Goal: Task Accomplishment & Management: Manage account settings

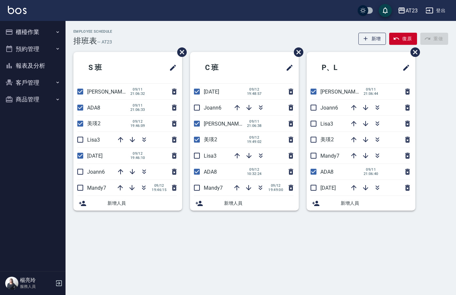
click at [20, 21] on ul "櫃檯作業 打帳單 帳單列表 現金收支登錄 材料自購登錄 每日結帳 排班表 現場電腦打卡 預約管理 預約管理 單日預約紀錄 單週預約紀錄 報表及分析 報表目錄 …" at bounding box center [33, 66] width 60 height 90
click at [16, 36] on button "櫃檯作業" at bounding box center [33, 32] width 60 height 17
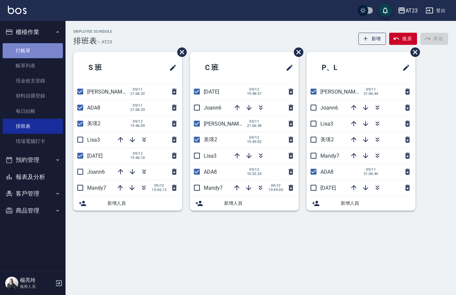
click at [22, 46] on link "打帳單" at bounding box center [33, 50] width 60 height 15
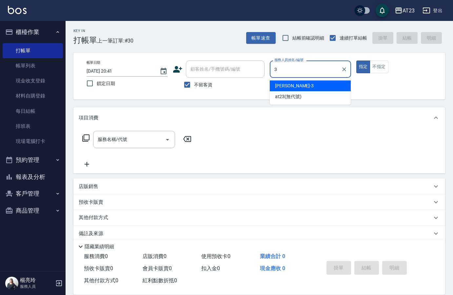
type input "[PERSON_NAME]-3"
type button "true"
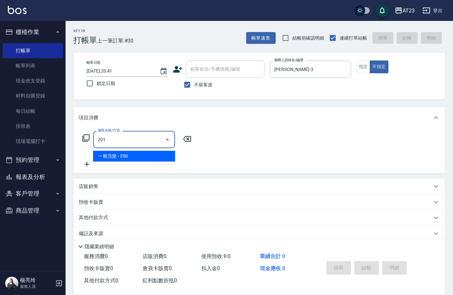
type input "一般洗髮(201)"
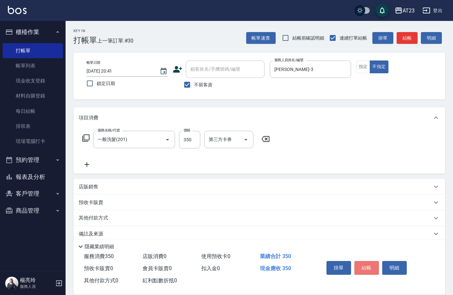
drag, startPoint x: 365, startPoint y: 266, endPoint x: 364, endPoint y: 258, distance: 8.0
click at [366, 265] on button "結帳" at bounding box center [366, 268] width 25 height 14
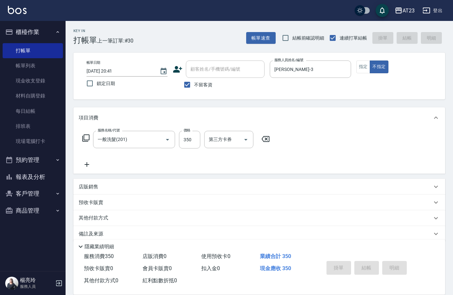
type input "[DATE] 20:42"
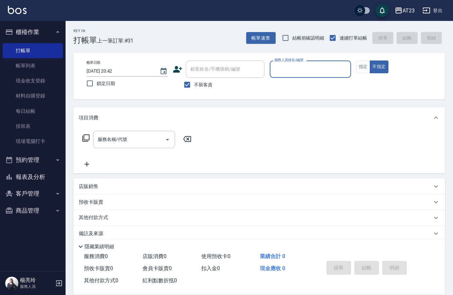
type input "8"
type button "false"
type input "+"
type input "[PERSON_NAME]-18"
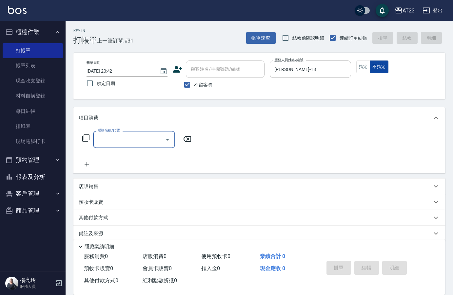
click at [369, 70] on button "不指定" at bounding box center [378, 67] width 18 height 13
click at [363, 70] on button "指定" at bounding box center [363, 67] width 14 height 13
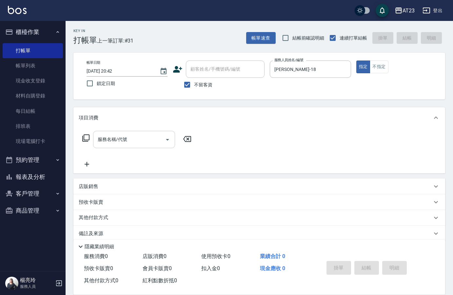
click at [115, 140] on div "服務名稱/代號 服務名稱/代號" at bounding box center [134, 139] width 82 height 17
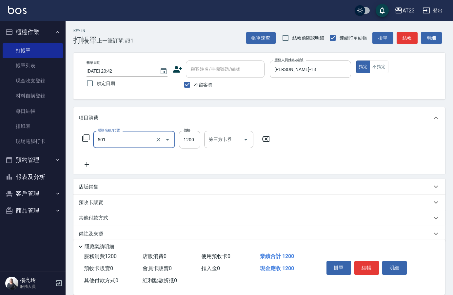
type input "染髮(501)"
type input "2000"
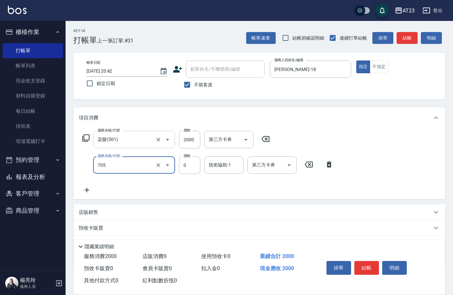
type input "互助50(705)"
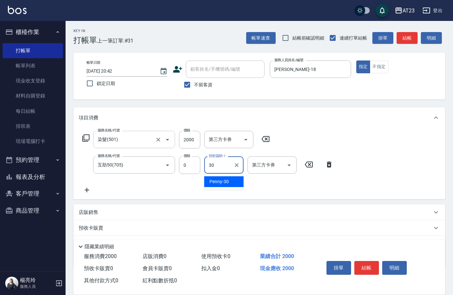
type input "Penny-30"
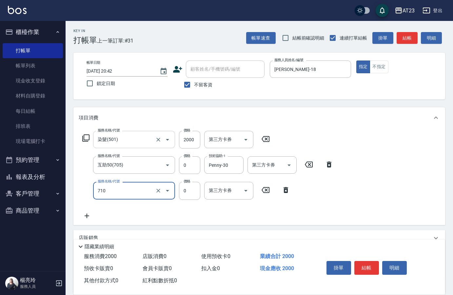
type input "互助100(710)"
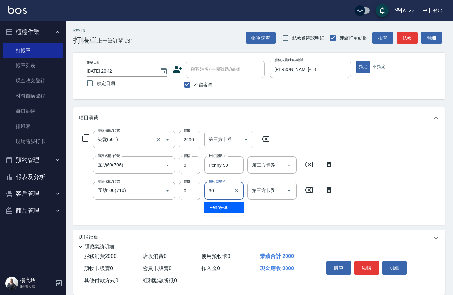
type input "Penny-30"
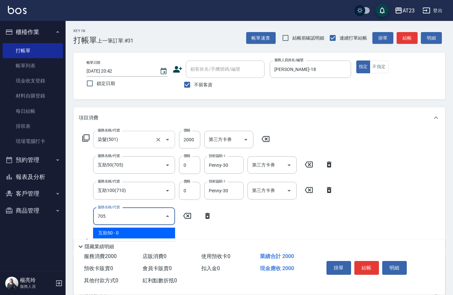
type input "互助50(705)"
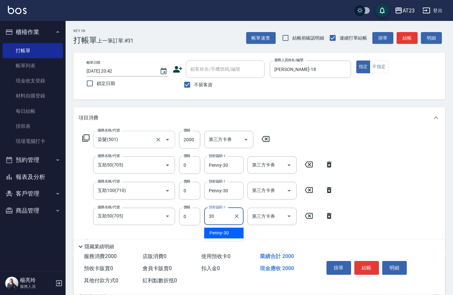
type input "Penny-30"
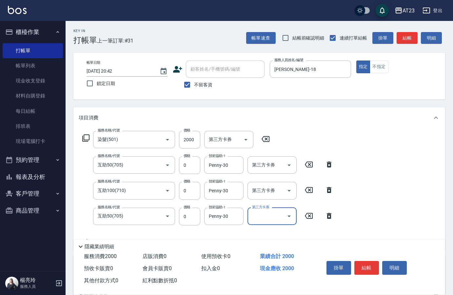
click at [85, 137] on icon at bounding box center [86, 138] width 8 height 8
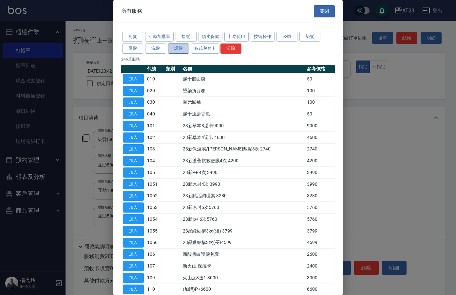
click at [177, 51] on button "護髮" at bounding box center [178, 49] width 21 height 10
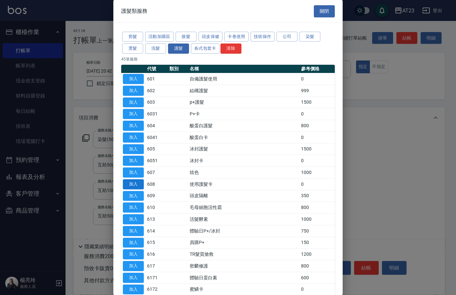
click at [138, 182] on button "加入" at bounding box center [133, 184] width 21 height 10
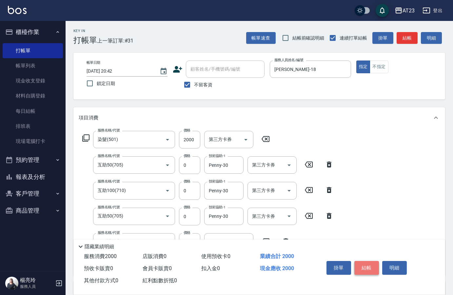
click at [369, 270] on button "結帳" at bounding box center [366, 268] width 25 height 14
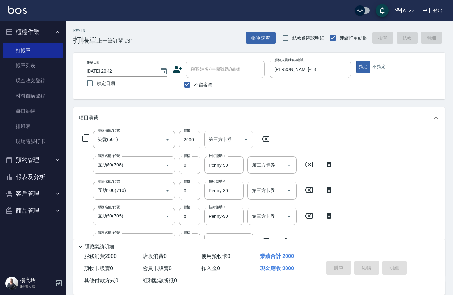
type input "[DATE] 20:44"
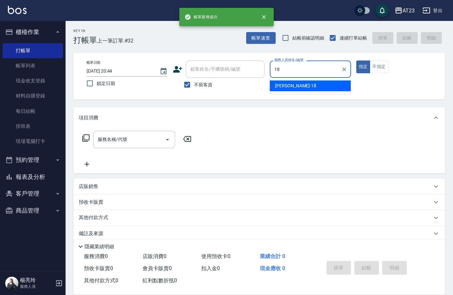
type input "[PERSON_NAME]-18"
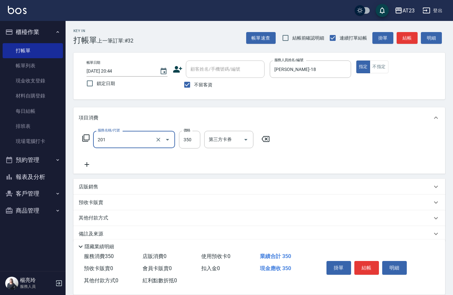
type input "一般洗髮(201)"
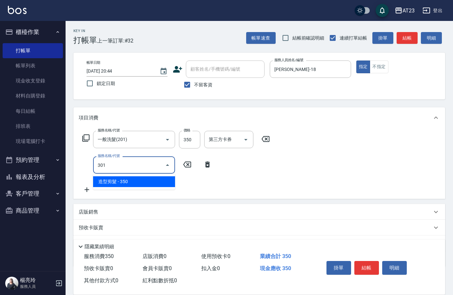
type input "造型剪髮(301)"
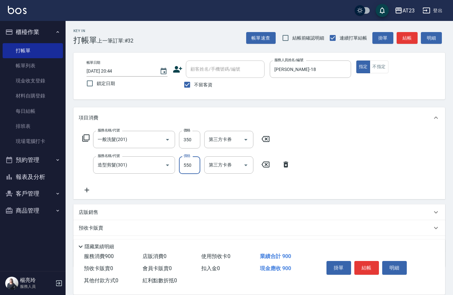
type input "550"
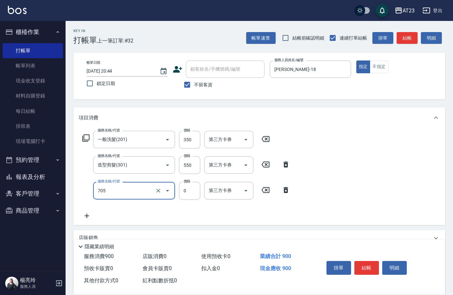
type input "互助50(705)"
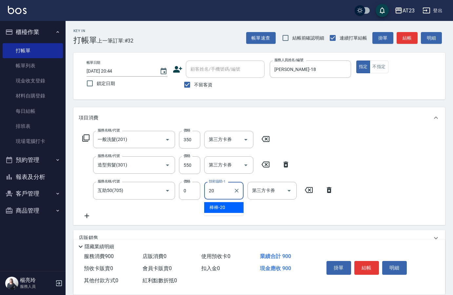
type input "棒棒-20"
click at [367, 268] on button "結帳" at bounding box center [366, 268] width 25 height 14
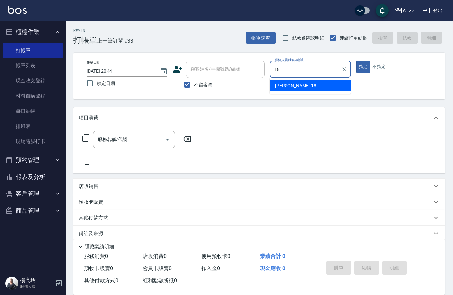
type input "[PERSON_NAME]-18"
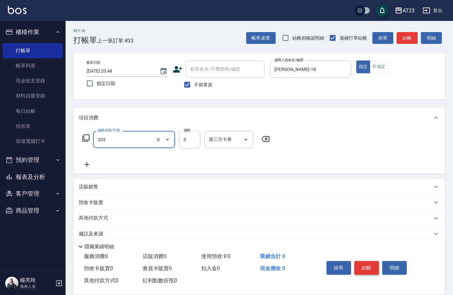
type input "使用洗髮卡(203)"
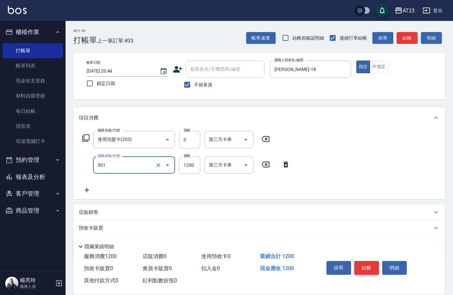
type input "染髮(501)"
type input "600"
click at [85, 141] on icon at bounding box center [85, 138] width 7 height 7
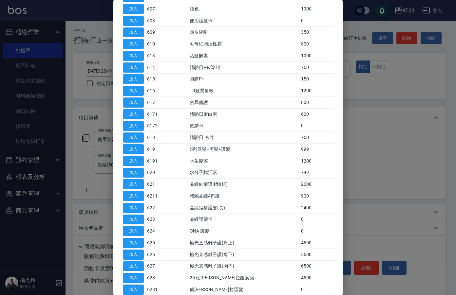
scroll to position [229, 0]
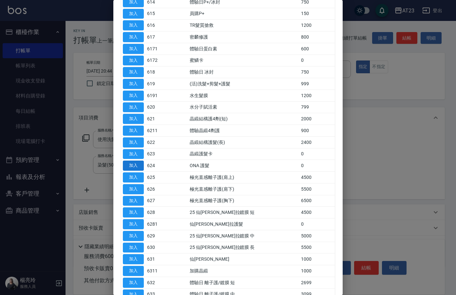
drag, startPoint x: 131, startPoint y: 194, endPoint x: 133, endPoint y: 169, distance: 25.0
click at [133, 169] on tbody "加入 601 自備護髮使用 0 加入 602 結構護髮 999 加入 603 p+護髮 1500 加入 6031 P+卡 0 加入 604 酸蛋白護髮 800…" at bounding box center [228, 107] width 214 height 527
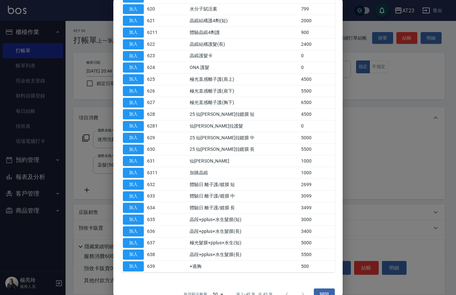
scroll to position [262, 0]
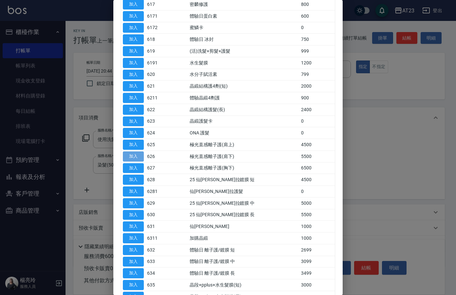
click at [130, 159] on button "加入" at bounding box center [133, 157] width 21 height 10
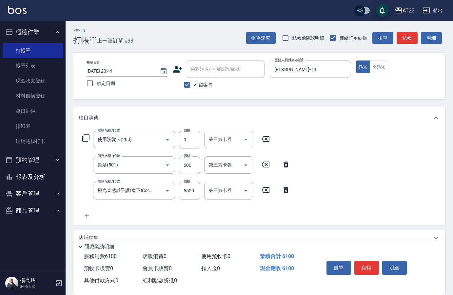
click at [88, 136] on icon at bounding box center [86, 138] width 8 height 8
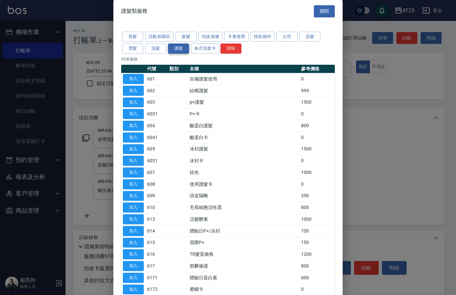
click at [181, 50] on button "護髮" at bounding box center [178, 49] width 21 height 10
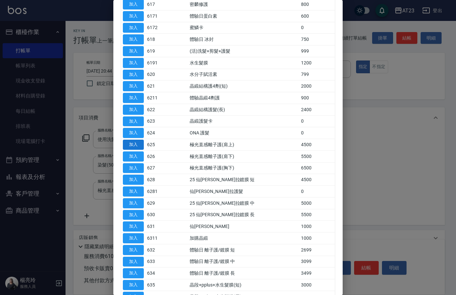
click at [128, 142] on button "加入" at bounding box center [133, 145] width 21 height 10
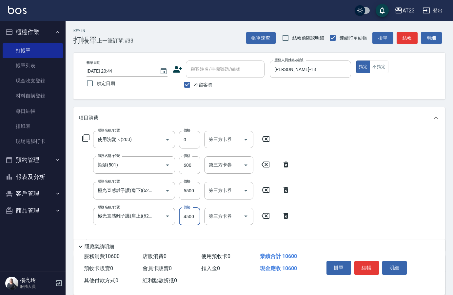
click at [190, 219] on input "4500" at bounding box center [189, 217] width 21 height 18
type input "45010500"
click at [285, 215] on icon at bounding box center [285, 216] width 5 height 6
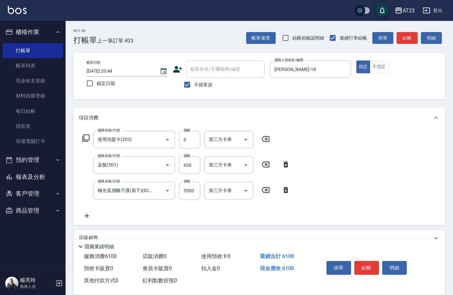
click at [286, 190] on icon at bounding box center [285, 190] width 5 height 6
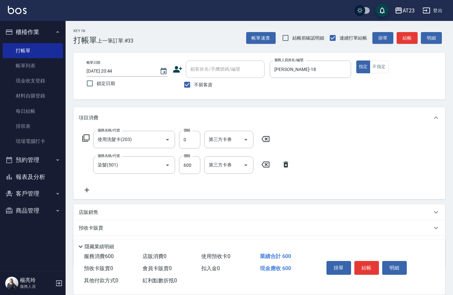
click at [88, 135] on icon at bounding box center [85, 138] width 7 height 7
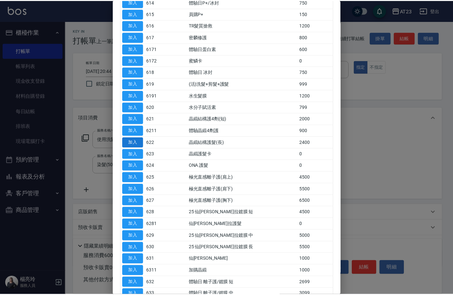
scroll to position [295, 0]
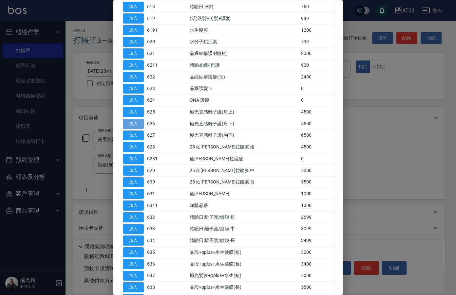
click at [129, 122] on button "加入" at bounding box center [133, 124] width 21 height 10
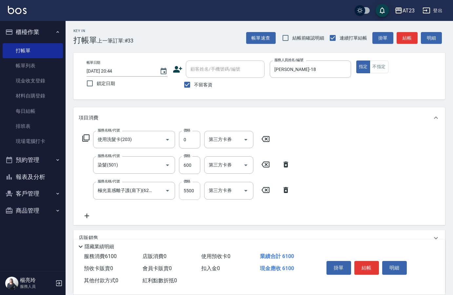
click at [192, 198] on input "5500" at bounding box center [189, 191] width 21 height 18
type input "10500"
drag, startPoint x: 399, startPoint y: 171, endPoint x: 375, endPoint y: 175, distance: 24.2
click at [399, 171] on div "服務名稱/代號 使用洗髮卡(203) 服務名稱/代號 價格 0 價格 第三方卡券 第三方卡券 服務名稱/代號 染髮(501) 服務名稱/代號 價格 600 價…" at bounding box center [258, 176] width 371 height 97
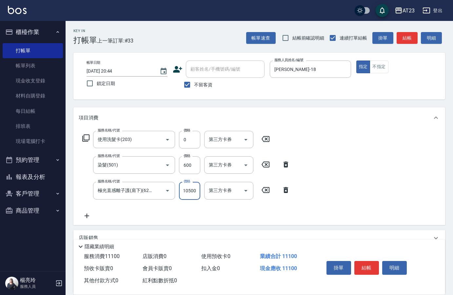
scroll to position [0, 0]
click at [90, 216] on icon at bounding box center [87, 216] width 16 height 8
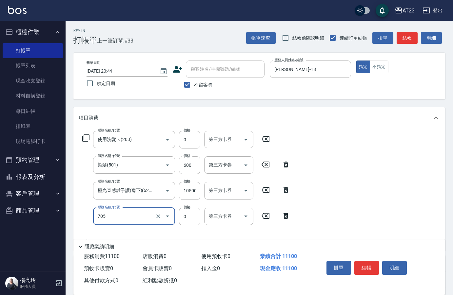
type input "互助50(705)"
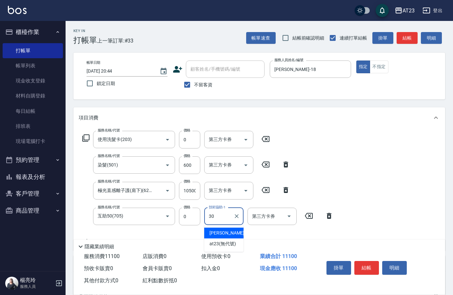
type input "Penny-30"
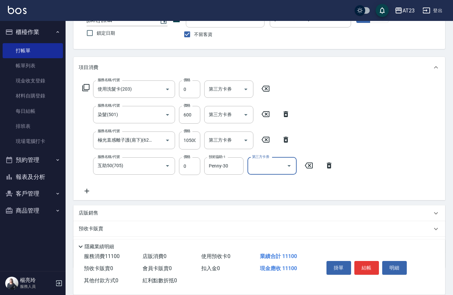
scroll to position [86, 0]
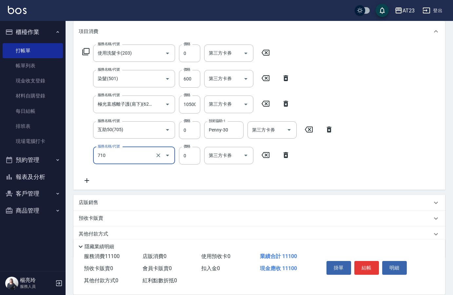
type input "互助100(710)"
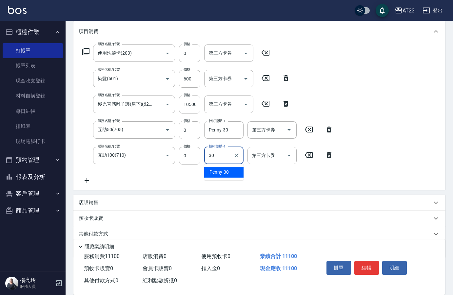
type input "Penny-30"
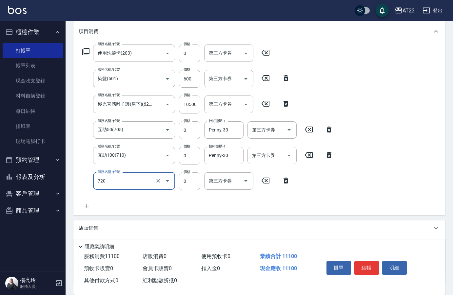
type input "互助200(720)"
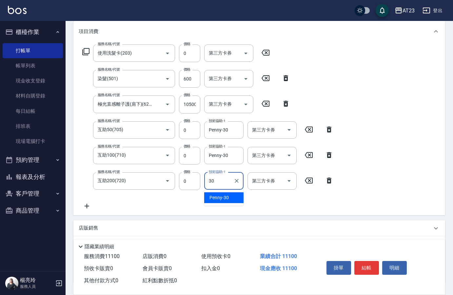
type input "Penny-30"
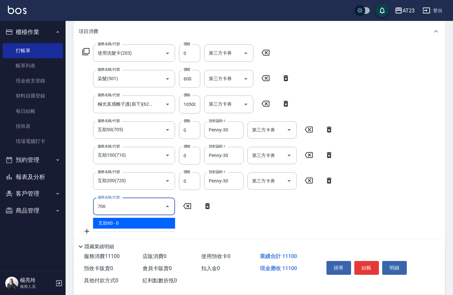
type input "互助60(706)"
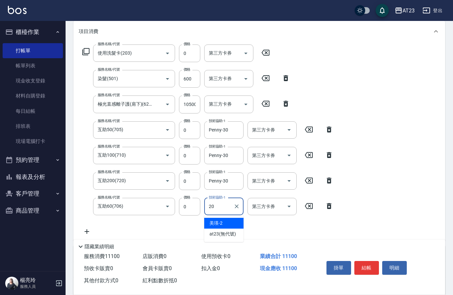
type input "棒棒-20"
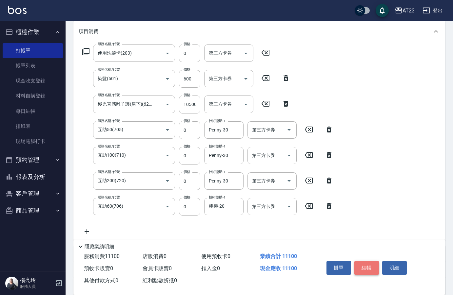
click at [365, 265] on button "結帳" at bounding box center [366, 268] width 25 height 14
type input "[DATE] 20:58"
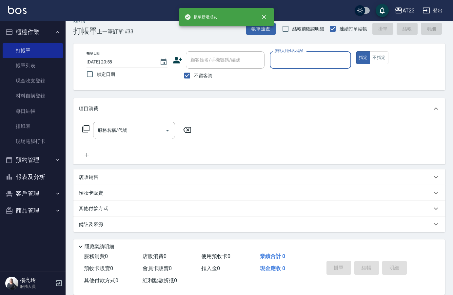
scroll to position [9, 0]
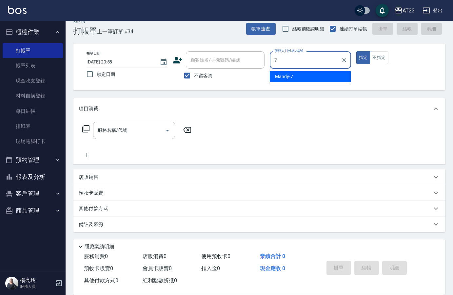
type input "Mandy-7"
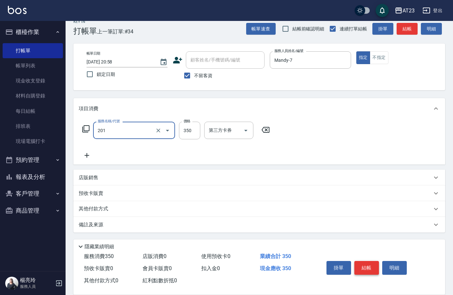
type input "一般洗髮(201)"
type input "200"
click at [365, 265] on button "結帳" at bounding box center [366, 268] width 25 height 14
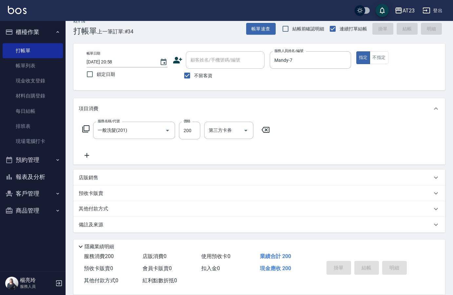
type input "[DATE] 20:59"
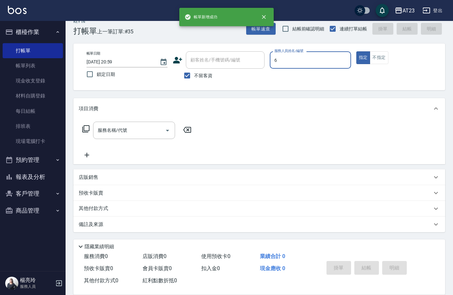
type input "Joann-6"
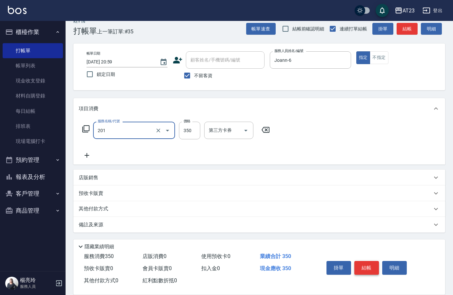
type input "一般洗髮(201)"
type input "200"
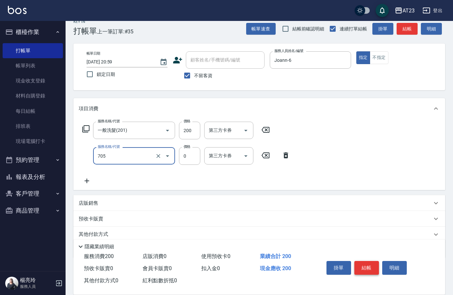
type input "互助50(705)"
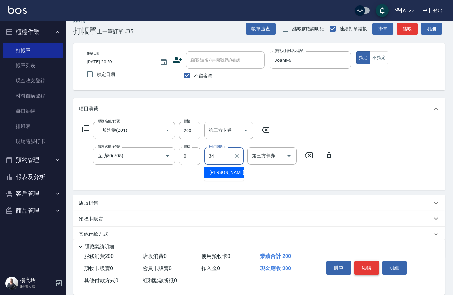
type input "[PERSON_NAME]-34"
click at [365, 265] on button "結帳" at bounding box center [366, 268] width 25 height 14
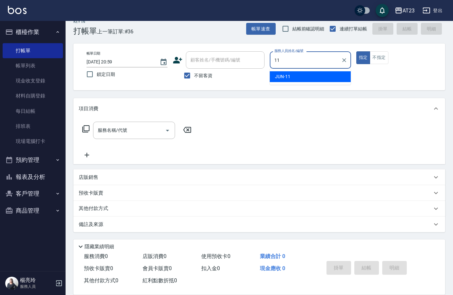
type input "JUN-11"
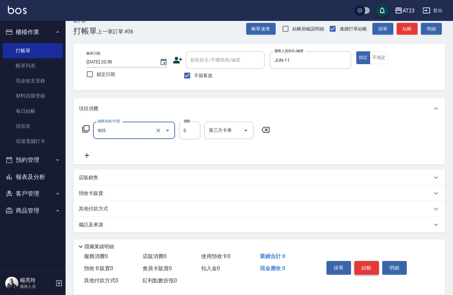
type input "頭皮卡使用(905)"
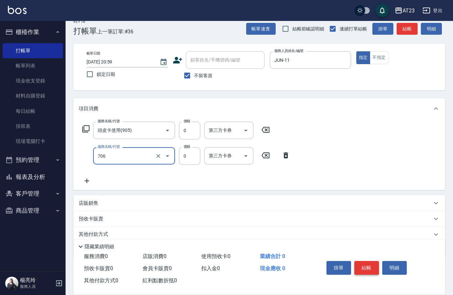
type input "互助60(706)"
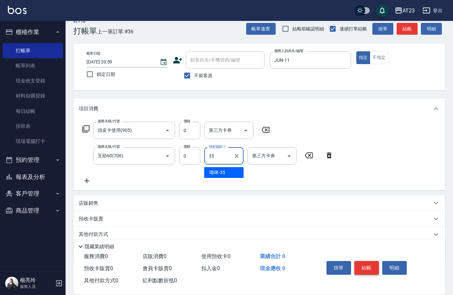
type input "嚕咪-35"
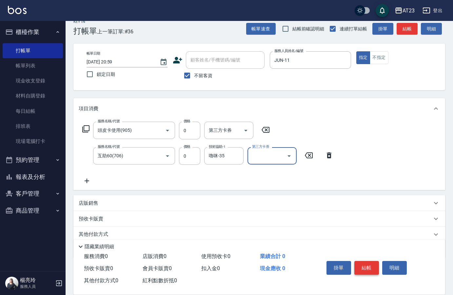
click at [365, 265] on button "結帳" at bounding box center [366, 268] width 25 height 14
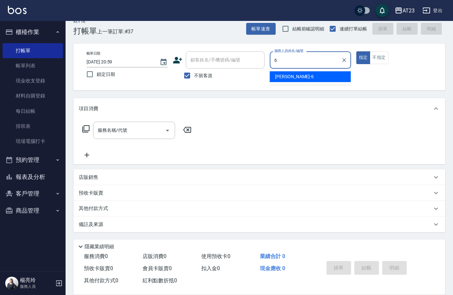
type input "Joann-6"
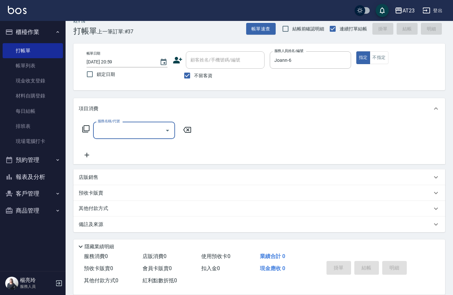
type input "2"
type input "造型剪髮(301)"
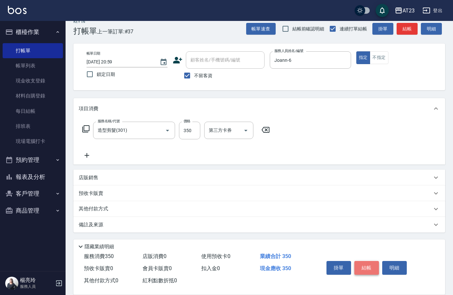
click at [365, 265] on button "結帳" at bounding box center [366, 268] width 25 height 14
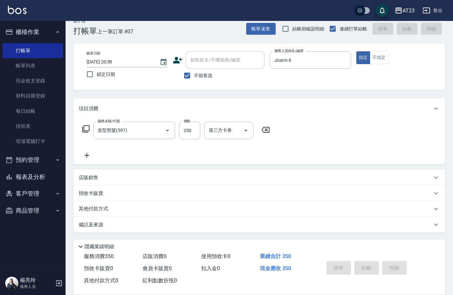
type input "[DATE] 21:00"
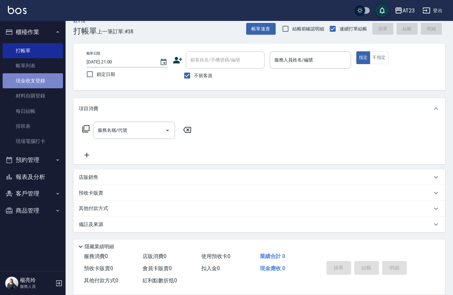
click at [52, 83] on link "現金收支登錄" at bounding box center [33, 80] width 60 height 15
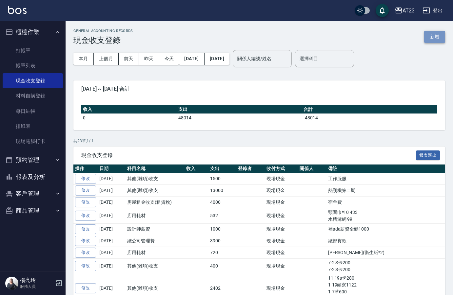
click at [441, 39] on button "新增" at bounding box center [434, 37] width 21 height 12
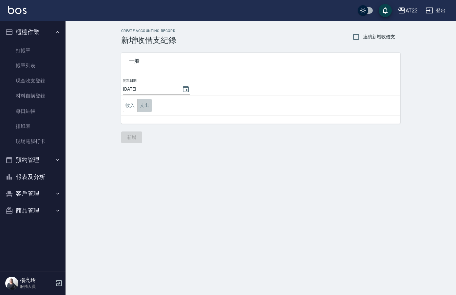
click at [144, 111] on button "支出" at bounding box center [144, 105] width 15 height 13
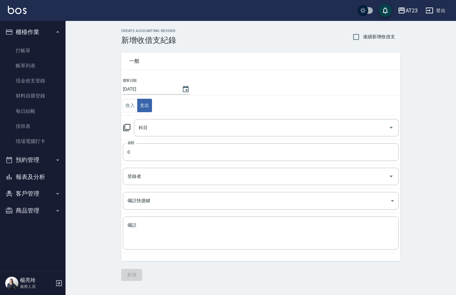
click at [127, 128] on icon at bounding box center [127, 128] width 8 height 8
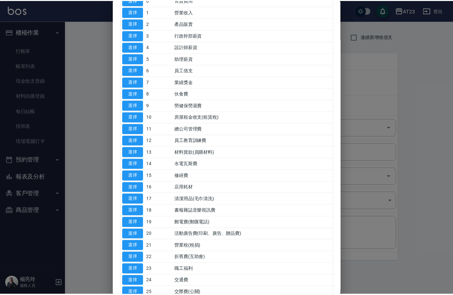
scroll to position [131, 0]
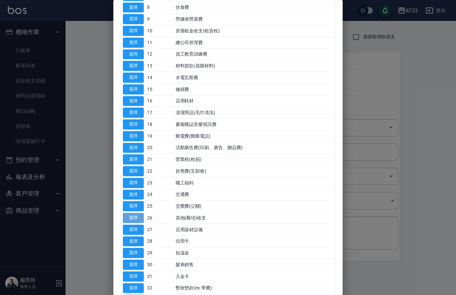
click at [129, 216] on button "選擇" at bounding box center [133, 218] width 21 height 10
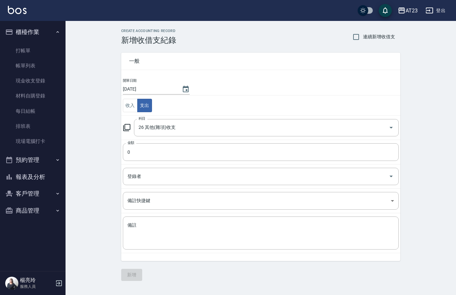
type input "26 其他(雜項)收支"
click at [145, 153] on input "0" at bounding box center [261, 152] width 276 height 18
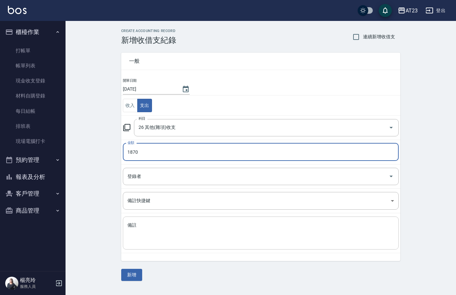
type input "1870"
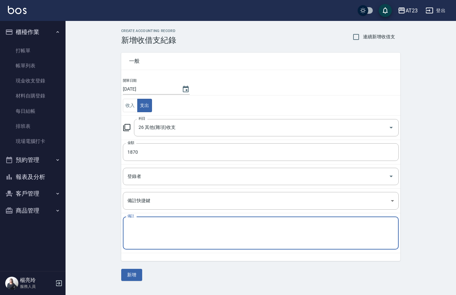
click at [233, 230] on textarea "備註" at bounding box center [260, 233] width 267 height 22
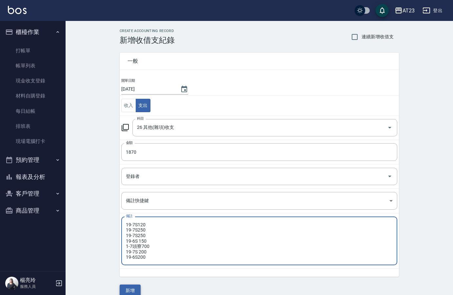
type textarea "19-7S120 19-7S250 19-7S250 19-6S 150 1-7頭寮700 19-7S 200 19-6S200"
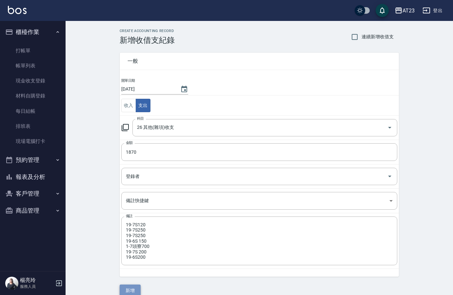
click at [135, 289] on button "新增" at bounding box center [130, 291] width 21 height 12
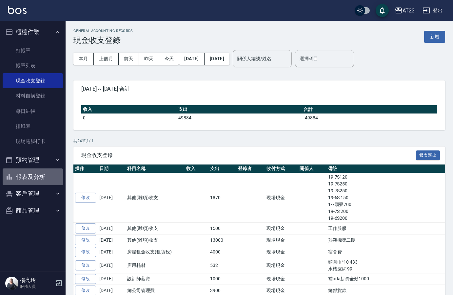
click at [32, 179] on button "報表及分析" at bounding box center [33, 177] width 60 height 17
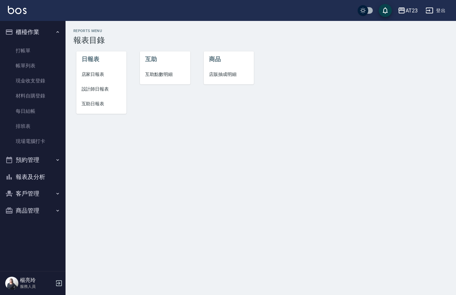
click at [89, 73] on span "店家日報表" at bounding box center [102, 74] width 40 height 7
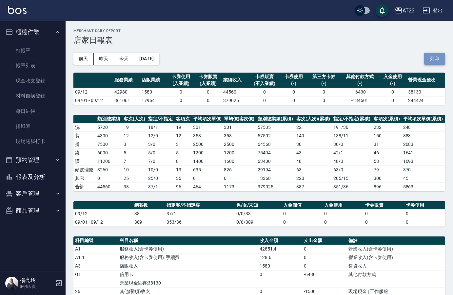
click at [433, 58] on button "列印" at bounding box center [434, 59] width 21 height 12
click at [46, 179] on button "報表及分析" at bounding box center [33, 177] width 60 height 17
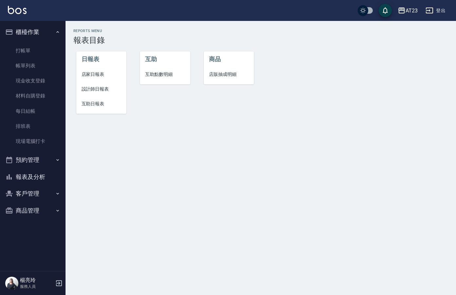
click at [93, 90] on span "設計師日報表" at bounding box center [102, 89] width 40 height 7
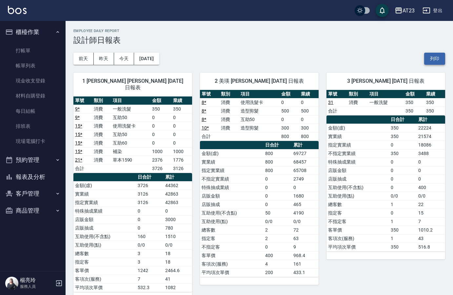
click at [433, 59] on button "列印" at bounding box center [434, 59] width 21 height 12
click at [28, 68] on link "帳單列表" at bounding box center [33, 65] width 60 height 15
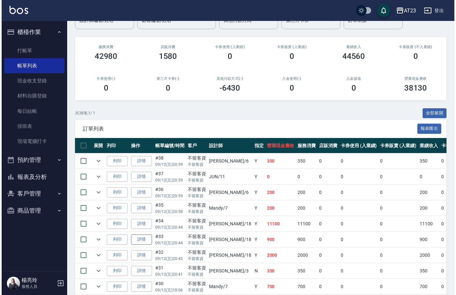
scroll to position [65, 0]
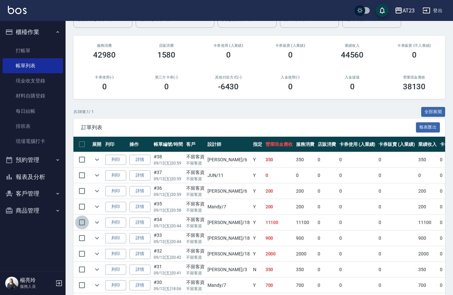
click at [79, 221] on input "checkbox" at bounding box center [82, 223] width 14 height 14
checkbox input "true"
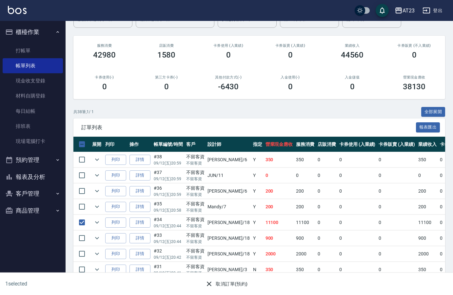
click at [219, 285] on button "取消訂單(預約)" at bounding box center [225, 284] width 47 height 12
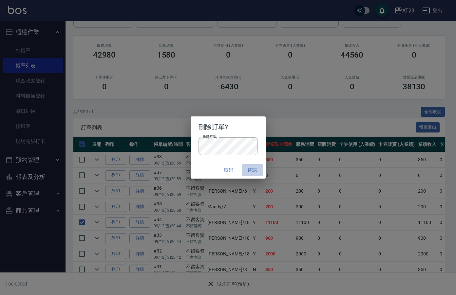
click at [252, 170] on button "確認" at bounding box center [252, 170] width 21 height 12
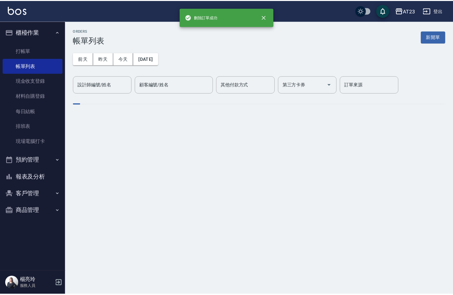
scroll to position [0, 0]
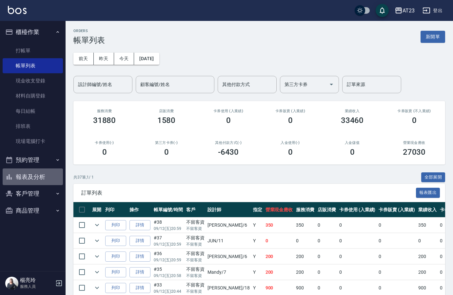
click at [38, 180] on button "報表及分析" at bounding box center [33, 177] width 60 height 17
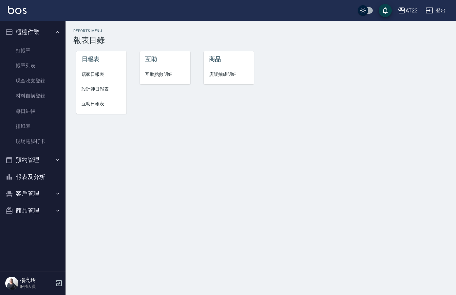
click at [91, 77] on span "店家日報表" at bounding box center [102, 74] width 40 height 7
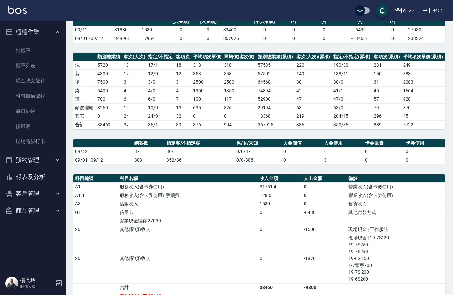
scroll to position [131, 0]
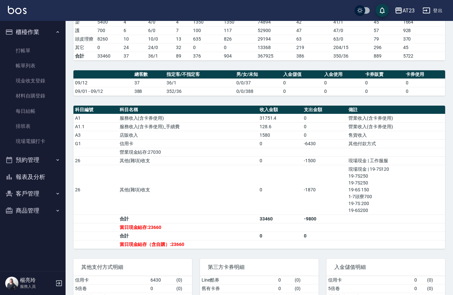
click at [124, 148] on td "信用卡" at bounding box center [188, 144] width 140 height 9
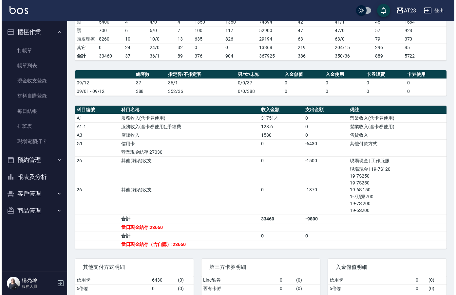
scroll to position [0, 0]
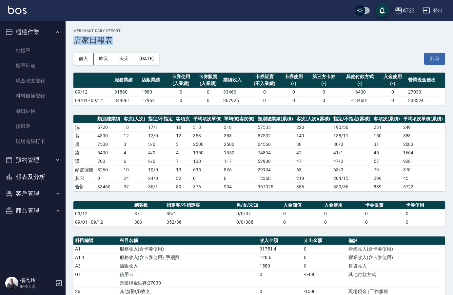
click at [151, 29] on div "Merchant Daily Report 店家日報表" at bounding box center [258, 37] width 371 height 16
click at [38, 41] on ul "打帳單 帳單列表 現金收支登錄 材料自購登錄 每日結帳 排班表 現場電腦打卡" at bounding box center [33, 96] width 60 height 111
click at [37, 50] on link "打帳單" at bounding box center [33, 50] width 60 height 15
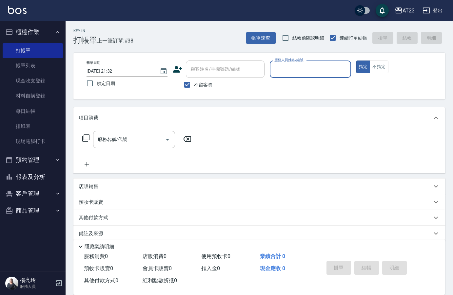
click at [87, 139] on icon at bounding box center [86, 138] width 8 height 8
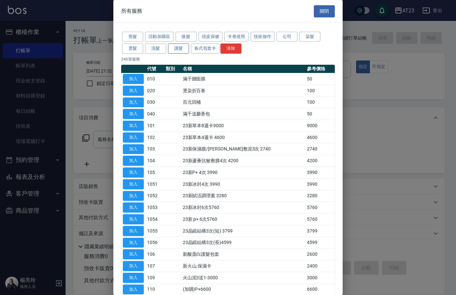
click at [182, 52] on button "護髮" at bounding box center [178, 49] width 21 height 10
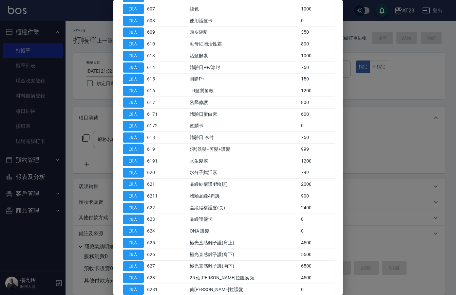
scroll to position [196, 0]
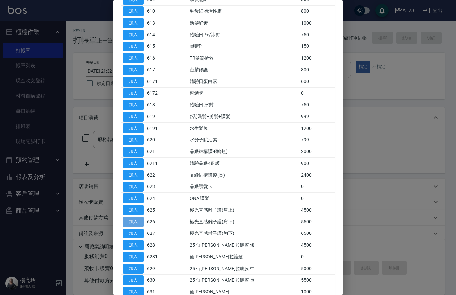
click at [134, 223] on button "加入" at bounding box center [133, 222] width 21 height 10
type input "極光直感離子護(肩下)(626)"
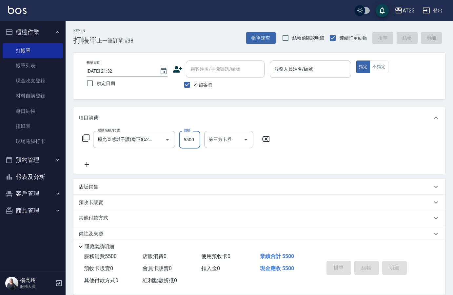
click at [192, 143] on input "5500" at bounding box center [189, 140] width 21 height 18
type input "3"
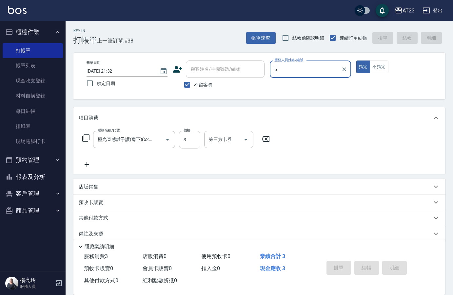
type input "5"
drag, startPoint x: 196, startPoint y: 141, endPoint x: 196, endPoint y: 144, distance: 3.3
click at [196, 141] on input "3" at bounding box center [189, 140] width 21 height 18
type input "3500"
click at [88, 164] on icon at bounding box center [87, 165] width 16 height 8
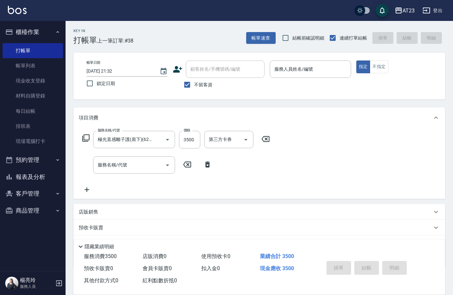
click at [83, 139] on icon at bounding box center [86, 138] width 8 height 8
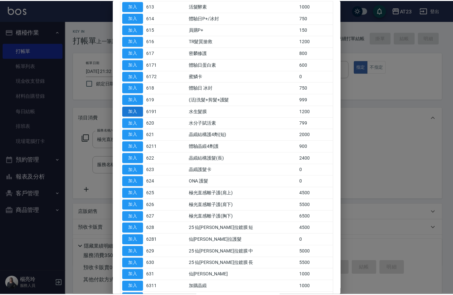
scroll to position [229, 0]
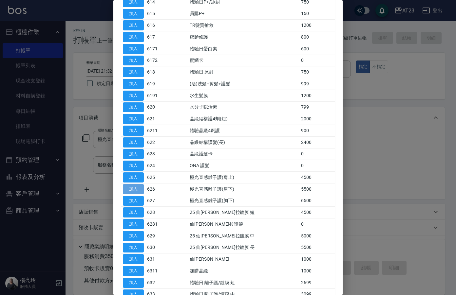
click at [125, 191] on button "加入" at bounding box center [133, 189] width 21 height 10
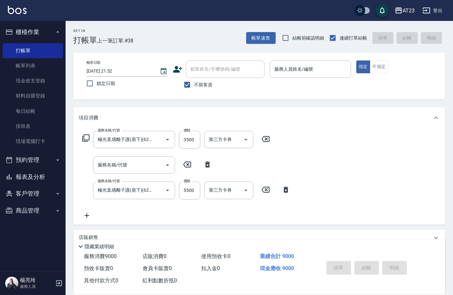
click at [205, 166] on icon at bounding box center [207, 165] width 5 height 6
type input "極光直感離子護(肩下)(626)"
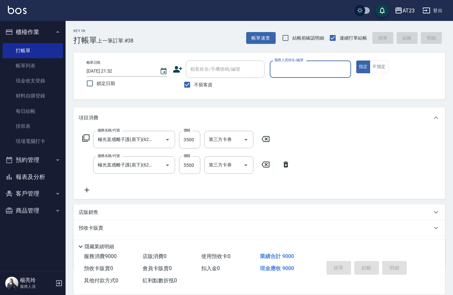
scroll to position [0, 0]
click at [191, 170] on input "5500" at bounding box center [189, 166] width 21 height 18
type input "3"
type input "5"
type input "[PERSON_NAME]-18"
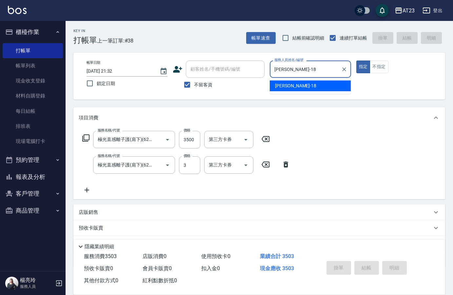
type button "true"
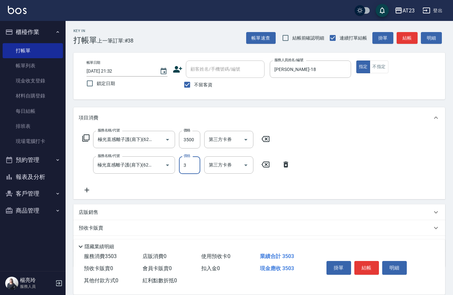
click at [198, 171] on input "3" at bounding box center [189, 166] width 21 height 18
type input "3500"
click at [86, 137] on icon at bounding box center [86, 138] width 8 height 8
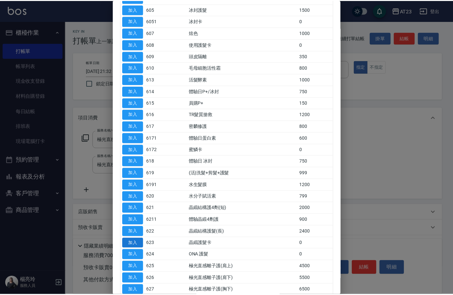
scroll to position [196, 0]
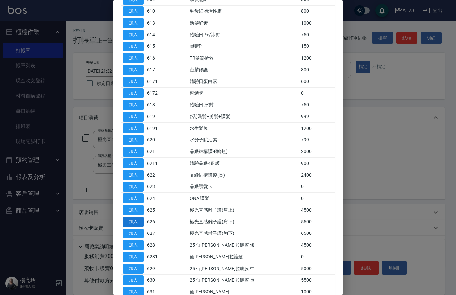
click at [136, 223] on button "加入" at bounding box center [133, 222] width 21 height 10
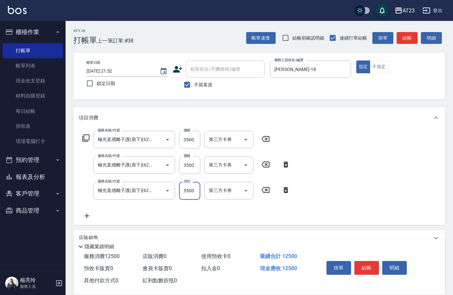
click at [190, 194] on input "5500" at bounding box center [189, 191] width 21 height 18
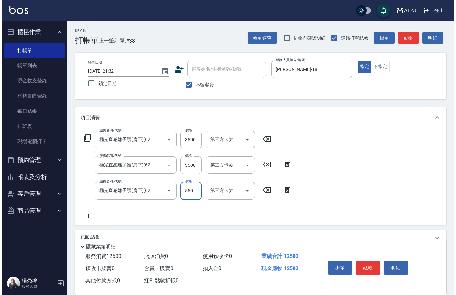
scroll to position [0, 0]
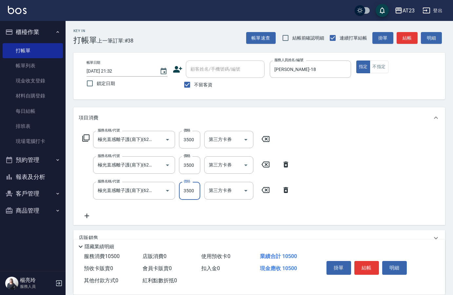
type input "3500"
click at [84, 137] on icon at bounding box center [86, 138] width 8 height 8
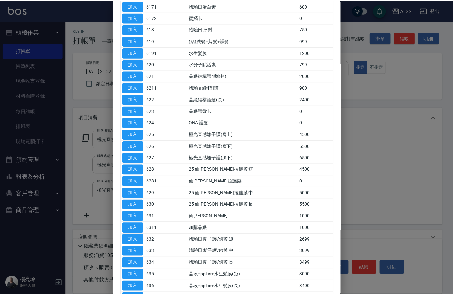
scroll to position [341, 0]
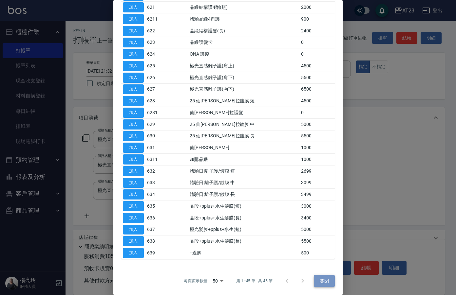
click at [321, 283] on button "關閉" at bounding box center [324, 281] width 21 height 12
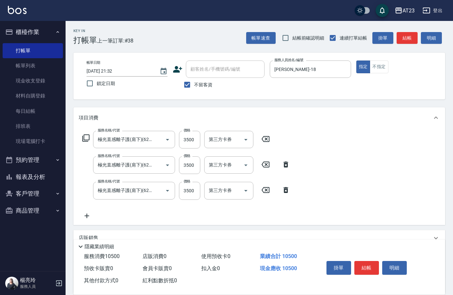
drag, startPoint x: 85, startPoint y: 217, endPoint x: 137, endPoint y: 214, distance: 52.5
click at [96, 215] on div "服務名稱/代號 極光直感離子護(肩下)(626) 服務名稱/代號 價格 3500 價格 第三方卡券 第三方卡券 服務名稱/代號 極光直感離子護(肩下)(626…" at bounding box center [186, 175] width 215 height 89
click at [88, 217] on icon at bounding box center [87, 216] width 16 height 8
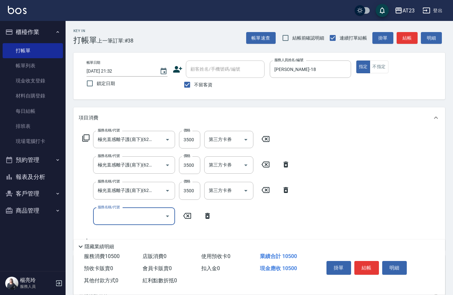
scroll to position [0, 0]
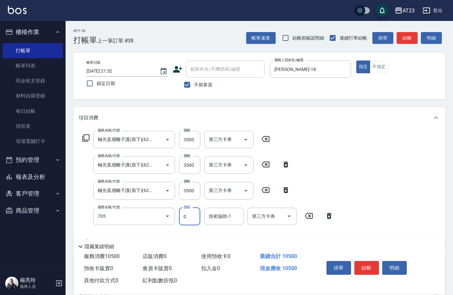
type input "互助50(705)"
type input "Penny-30"
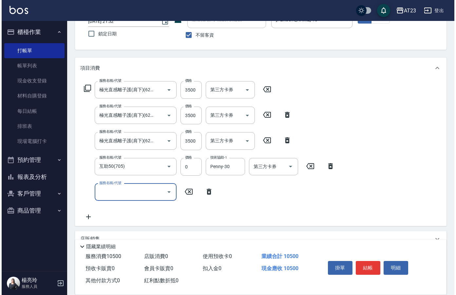
scroll to position [112, 0]
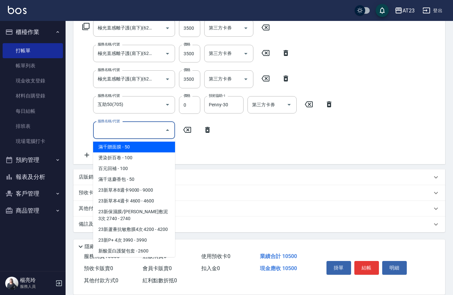
click at [114, 134] on input "服務名稱/代號" at bounding box center [129, 130] width 66 height 11
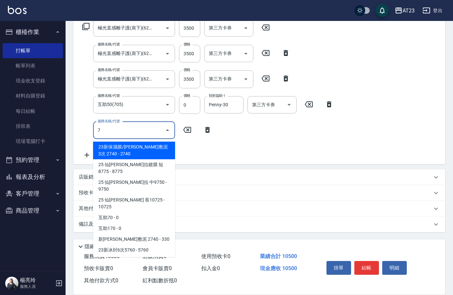
type input "7"
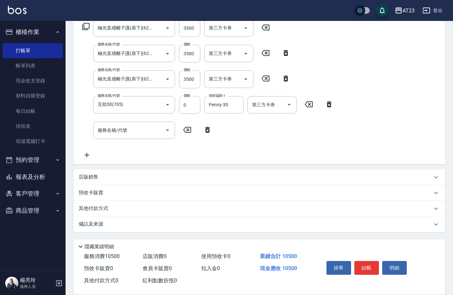
click at [211, 135] on div "服務名稱/代號 服務名稱/代號" at bounding box center [147, 130] width 137 height 17
click at [85, 25] on icon at bounding box center [86, 27] width 8 height 8
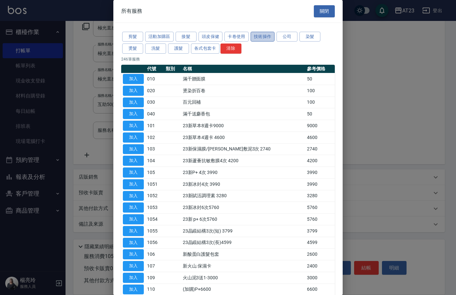
click at [266, 40] on button "技術操作" at bounding box center [263, 37] width 24 height 10
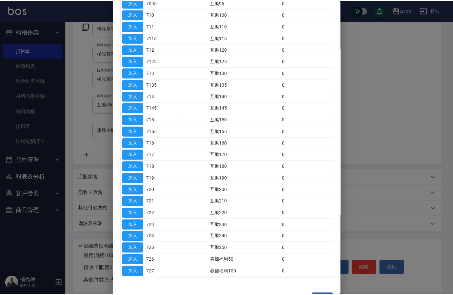
scroll to position [306, 0]
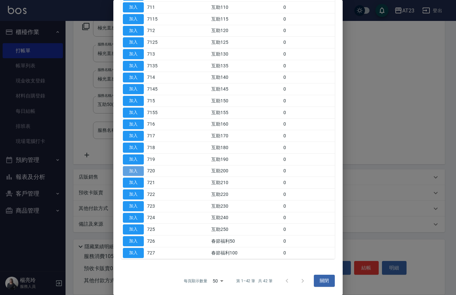
click at [132, 170] on button "加入" at bounding box center [133, 171] width 21 height 10
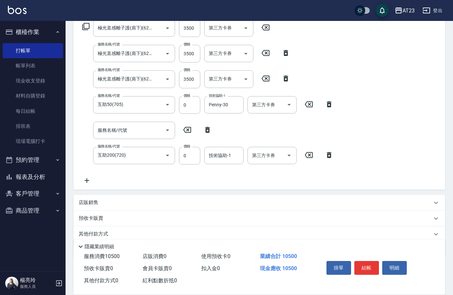
click at [211, 131] on icon at bounding box center [207, 130] width 16 height 8
type input "互助200(720)"
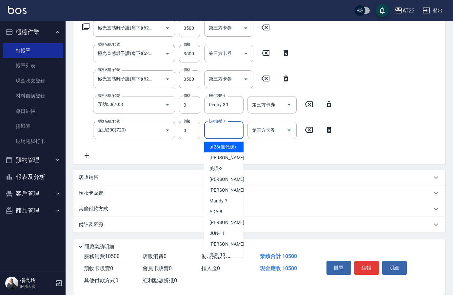
click at [218, 135] on input "技術協助-1" at bounding box center [223, 130] width 33 height 11
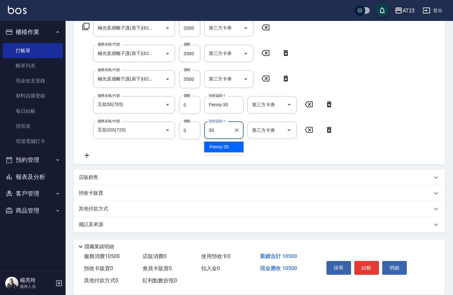
type input "Penny-30"
drag, startPoint x: 86, startPoint y: 155, endPoint x: 376, endPoint y: 206, distance: 294.0
click at [100, 157] on div "服務名稱/代號 極光直感離子護(肩下)(626) 服務名稱/代號 價格 3500 價格 第三方卡券 第三方卡券 服務名稱/代號 極光直感離子護(肩下)(626…" at bounding box center [208, 89] width 258 height 140
click at [84, 157] on icon at bounding box center [87, 156] width 16 height 8
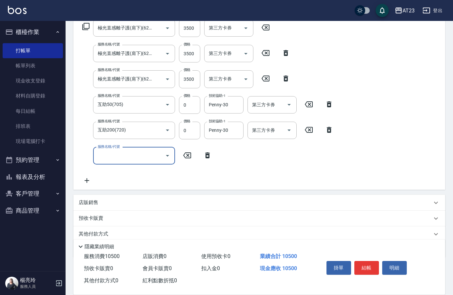
scroll to position [0, 0]
type input "互助100(710)"
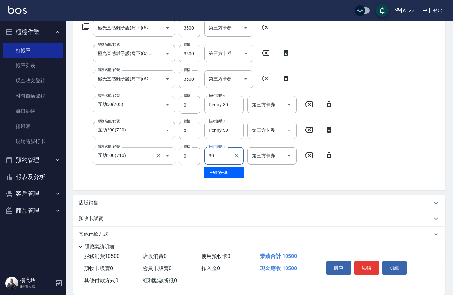
type input "Penny-30"
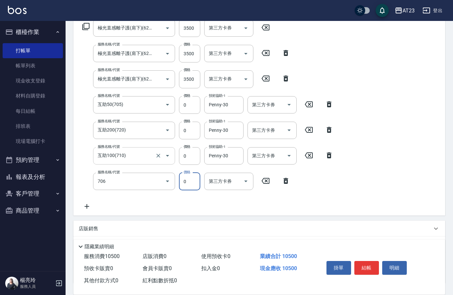
type input "互助60(706)"
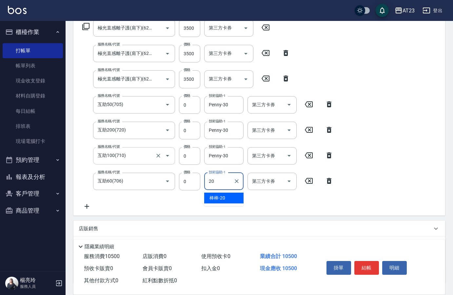
type input "棒棒-20"
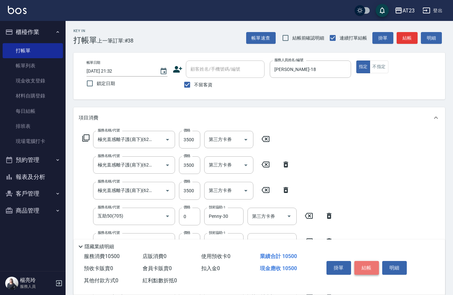
click at [364, 265] on button "結帳" at bounding box center [366, 268] width 25 height 14
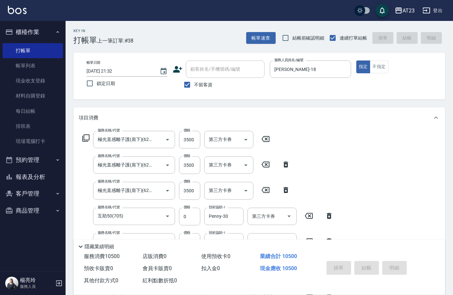
type input "[DATE] 21:36"
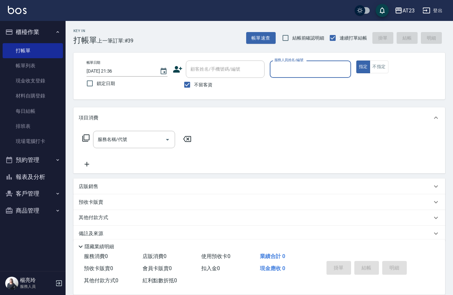
click at [53, 180] on button "報表及分析" at bounding box center [33, 177] width 60 height 17
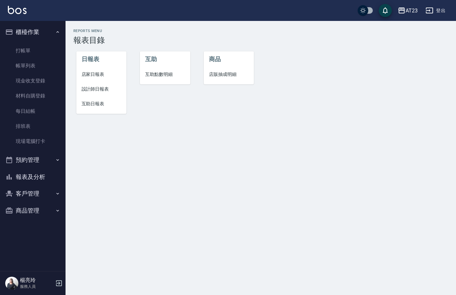
click at [101, 82] on li "設計師日報表" at bounding box center [101, 89] width 50 height 15
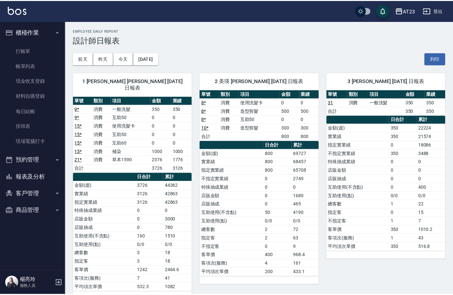
scroll to position [98, 0]
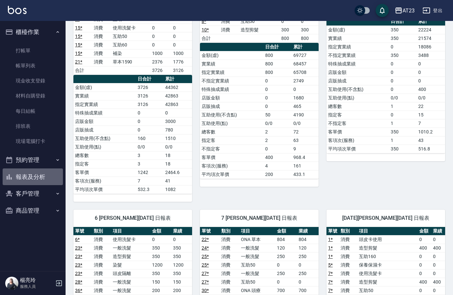
click at [42, 182] on button "報表及分析" at bounding box center [33, 177] width 60 height 17
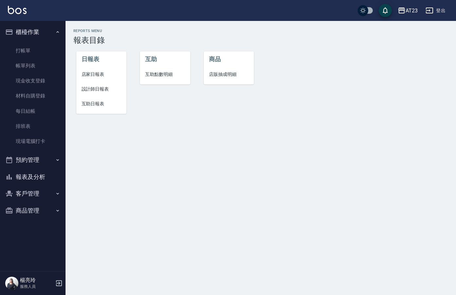
click at [108, 79] on li "店家日報表" at bounding box center [101, 74] width 50 height 15
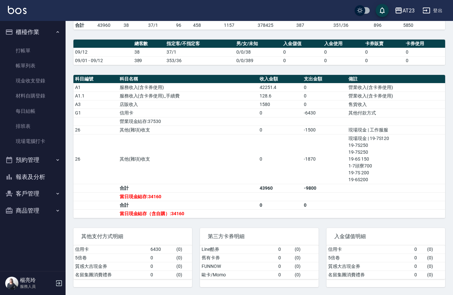
scroll to position [164, 0]
click at [17, 62] on link "帳單列表" at bounding box center [33, 65] width 60 height 15
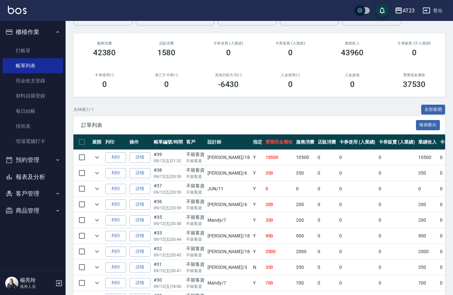
scroll to position [59, 0]
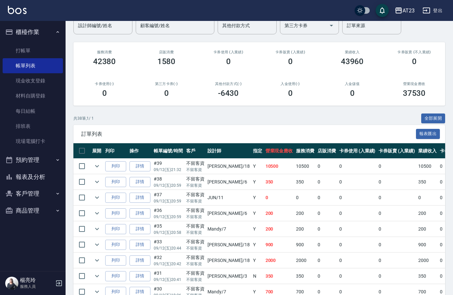
click at [40, 172] on button "報表及分析" at bounding box center [33, 177] width 60 height 17
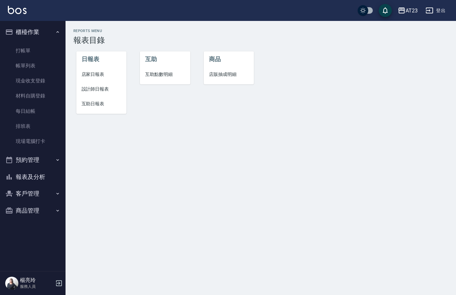
click at [95, 75] on span "店家日報表" at bounding box center [102, 74] width 40 height 7
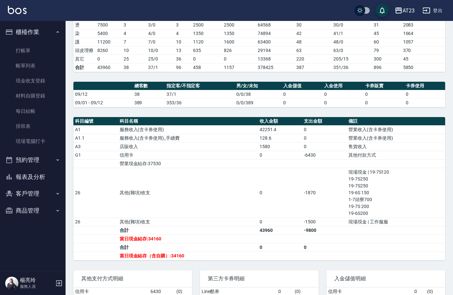
scroll to position [131, 0]
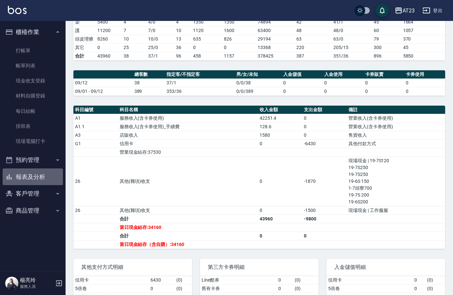
click at [39, 178] on button "報表及分析" at bounding box center [33, 177] width 60 height 17
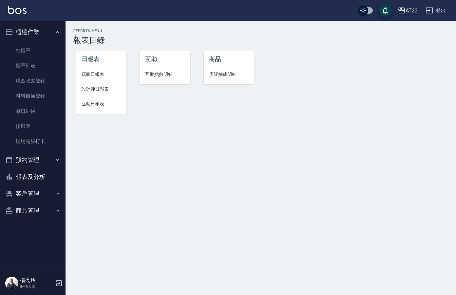
click at [100, 92] on span "設計師日報表" at bounding box center [102, 89] width 40 height 7
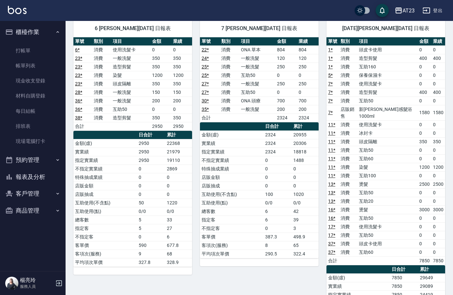
scroll to position [296, 0]
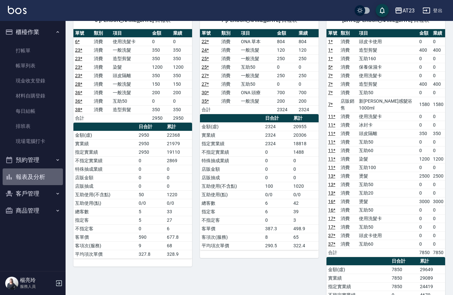
click at [39, 180] on button "報表及分析" at bounding box center [33, 177] width 60 height 17
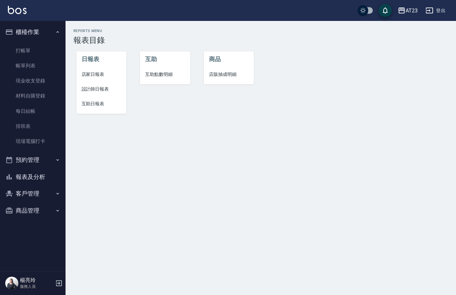
click at [101, 73] on span "店家日報表" at bounding box center [102, 74] width 40 height 7
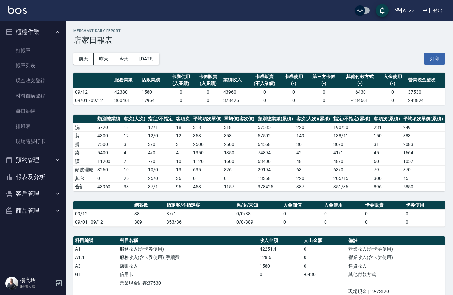
drag, startPoint x: 425, startPoint y: 58, endPoint x: 91, endPoint y: 260, distance: 390.1
click at [425, 58] on button "列印" at bounding box center [434, 59] width 21 height 12
drag, startPoint x: 34, startPoint y: 69, endPoint x: 31, endPoint y: 64, distance: 6.2
click at [34, 69] on link "帳單列表" at bounding box center [33, 65] width 60 height 15
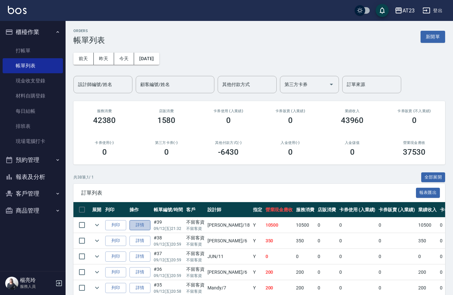
click at [141, 227] on link "詳情" at bounding box center [139, 225] width 21 height 10
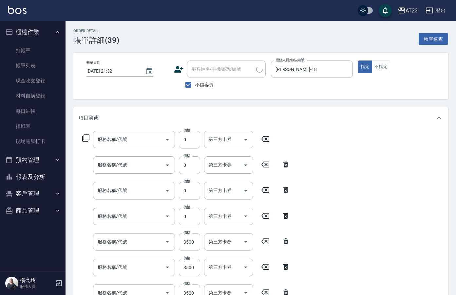
type input "[DATE] 21:32"
checkbox input "true"
type input "[PERSON_NAME]-18"
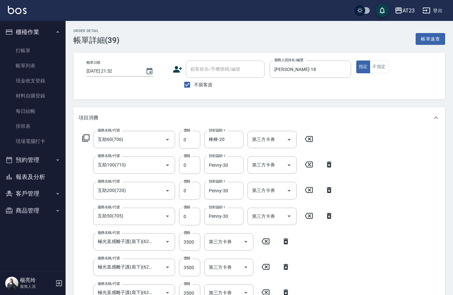
type input "互助60(706)"
type input "互助100(710)"
type input "互助200(720)"
type input "互助50(705)"
type input "極光直感離子護(肩下)(626)"
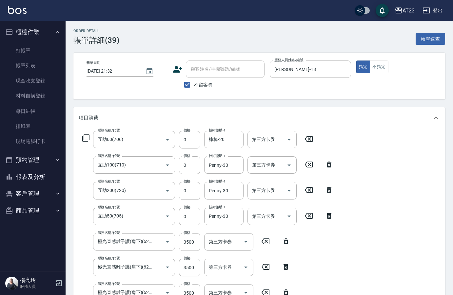
type input "極光直感離子護(肩下)(626)"
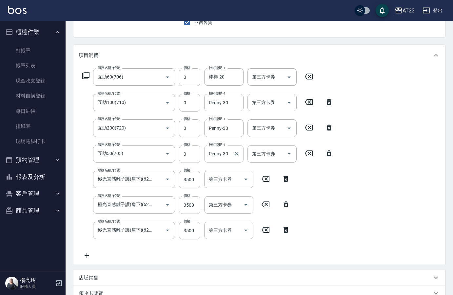
scroll to position [65, 0]
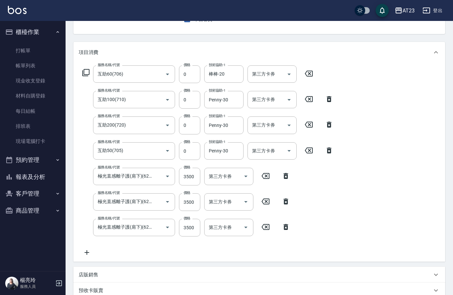
click at [87, 71] on icon at bounding box center [86, 73] width 8 height 8
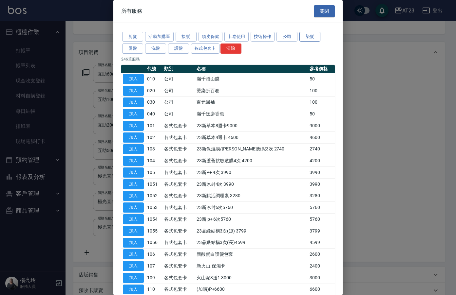
click at [309, 38] on button "染髮" at bounding box center [309, 37] width 21 height 10
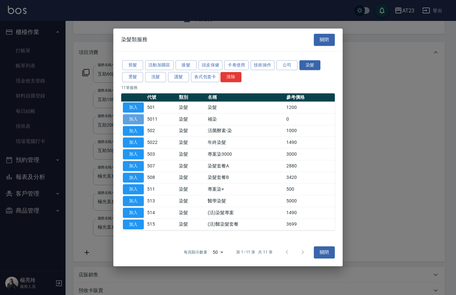
click at [133, 118] on button "加入" at bounding box center [133, 119] width 21 height 10
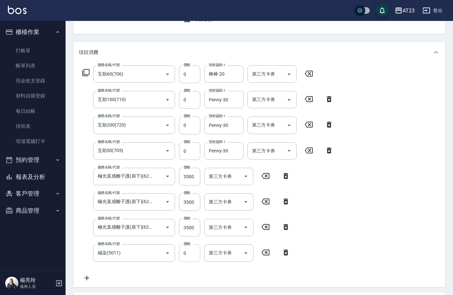
click at [190, 253] on input "0" at bounding box center [189, 254] width 21 height 18
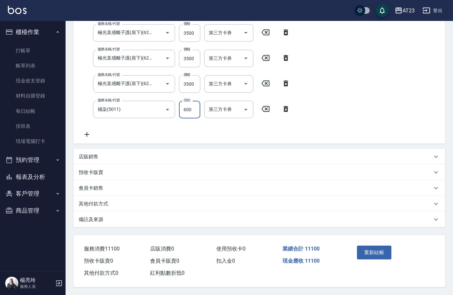
scroll to position [212, 0]
type input "600"
click at [364, 97] on div "服務名稱/代號 互助60(706) 服務名稱/代號 價格 0 價格 技術協助-1 棒棒-20 技術協助-1 第三方卡券 第三方卡券 服務名稱/代號 互助100…" at bounding box center [258, 31] width 371 height 225
click at [378, 251] on button "重新結帳" at bounding box center [374, 253] width 35 height 14
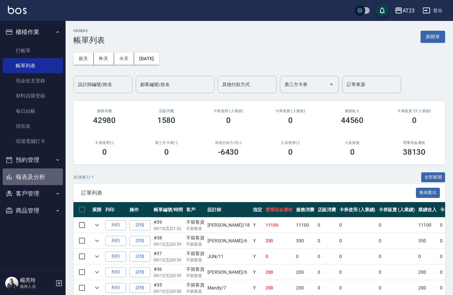
click at [46, 177] on button "報表及分析" at bounding box center [33, 177] width 60 height 17
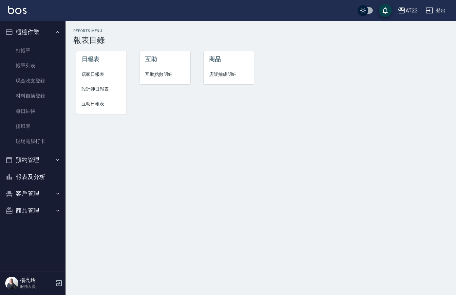
click at [86, 74] on span "店家日報表" at bounding box center [102, 74] width 40 height 7
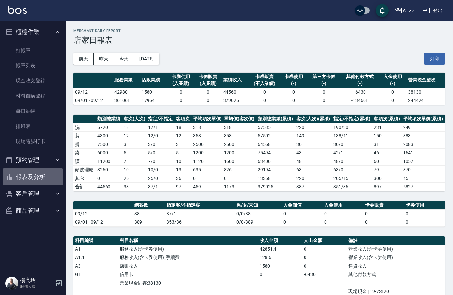
click at [45, 175] on button "報表及分析" at bounding box center [33, 177] width 60 height 17
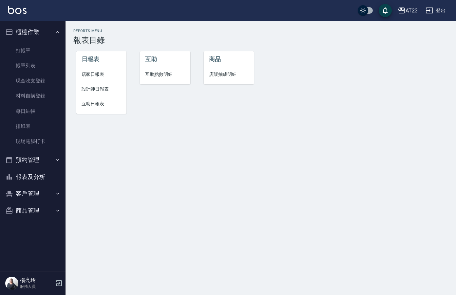
click at [99, 89] on span "設計師日報表" at bounding box center [102, 89] width 40 height 7
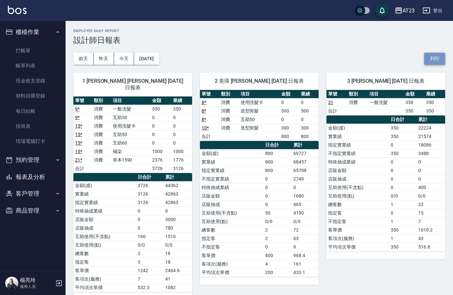
click at [439, 64] on button "列印" at bounding box center [434, 59] width 21 height 12
drag, startPoint x: 46, startPoint y: 179, endPoint x: 54, endPoint y: 182, distance: 8.5
click at [46, 179] on button "報表及分析" at bounding box center [33, 177] width 60 height 17
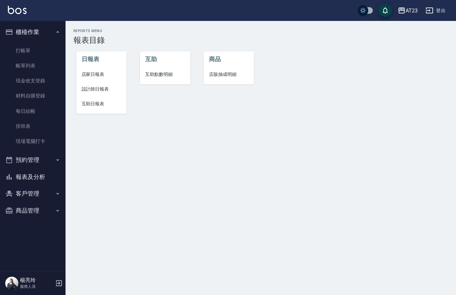
click at [97, 104] on span "互助日報表" at bounding box center [102, 104] width 40 height 7
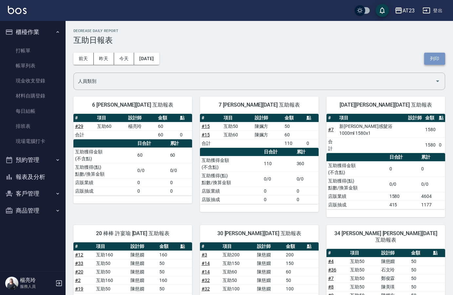
click at [439, 62] on button "列印" at bounding box center [434, 59] width 21 height 12
drag, startPoint x: 35, startPoint y: 123, endPoint x: 64, endPoint y: 120, distance: 28.6
click at [35, 123] on link "排班表" at bounding box center [33, 126] width 60 height 15
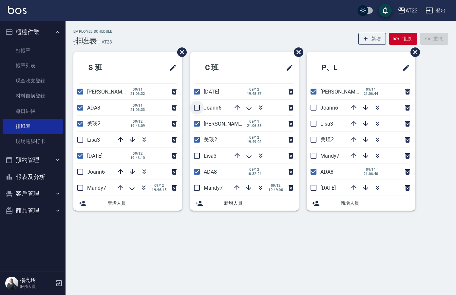
click at [194, 104] on input "checkbox" at bounding box center [197, 108] width 14 height 14
checkbox input "true"
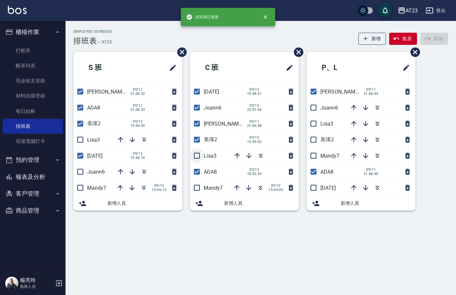
click at [197, 155] on input "checkbox" at bounding box center [197, 156] width 14 height 14
checkbox input "true"
click at [196, 189] on input "checkbox" at bounding box center [197, 188] width 14 height 14
checkbox input "true"
click at [88, 185] on span "Mandy7" at bounding box center [96, 188] width 19 height 6
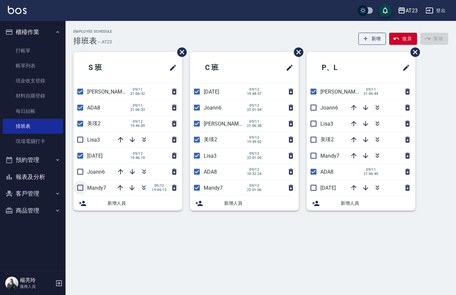
click at [81, 185] on input "checkbox" at bounding box center [80, 188] width 14 height 14
checkbox input "true"
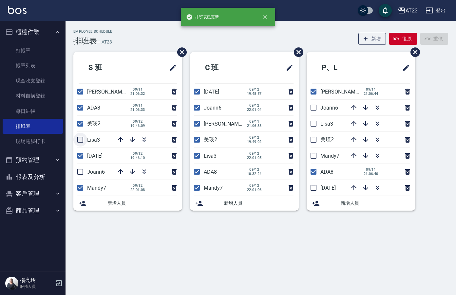
click at [79, 138] on input "checkbox" at bounding box center [80, 140] width 14 height 14
checkbox input "true"
click at [85, 168] on input "checkbox" at bounding box center [80, 172] width 14 height 14
checkbox input "true"
click at [315, 107] on input "checkbox" at bounding box center [314, 108] width 14 height 14
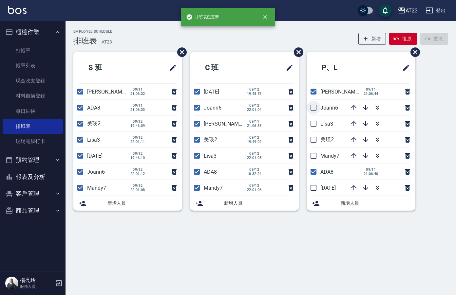
checkbox input "true"
click at [312, 122] on input "checkbox" at bounding box center [314, 124] width 14 height 14
checkbox input "true"
click at [309, 139] on input "checkbox" at bounding box center [314, 140] width 14 height 14
checkbox input "true"
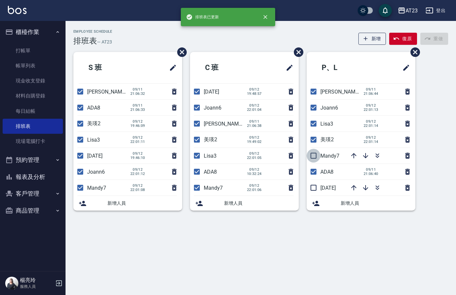
click at [314, 159] on input "checkbox" at bounding box center [314, 156] width 14 height 14
checkbox input "true"
click at [315, 191] on input "checkbox" at bounding box center [314, 188] width 14 height 14
checkbox input "true"
